Goal: Information Seeking & Learning: Learn about a topic

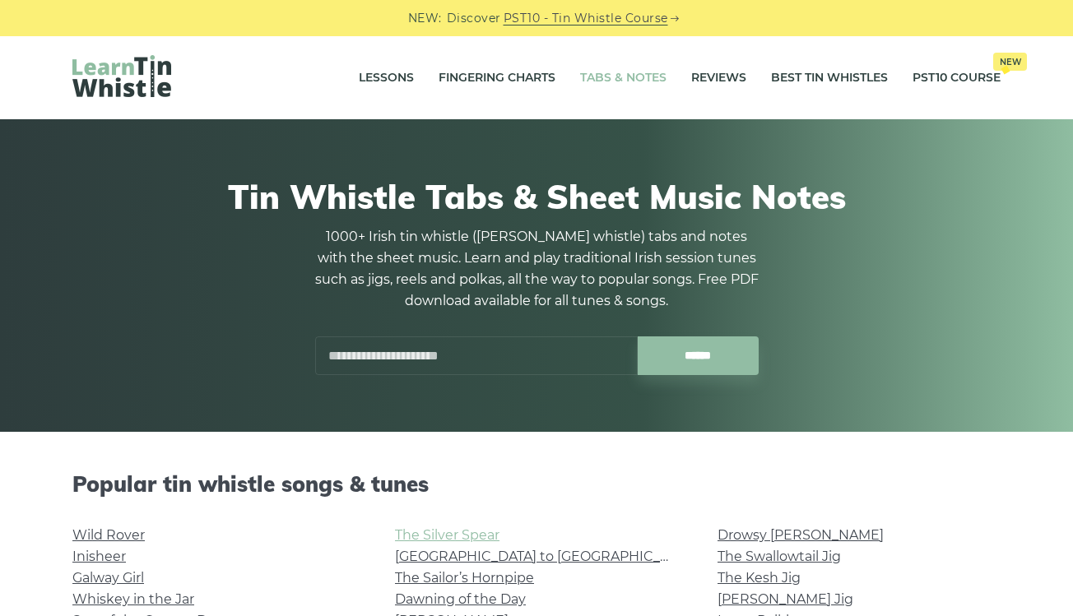
click at [456, 533] on link "The Silver Spear" at bounding box center [447, 535] width 104 height 16
